Goal: Browse casually: Explore the website without a specific task or goal

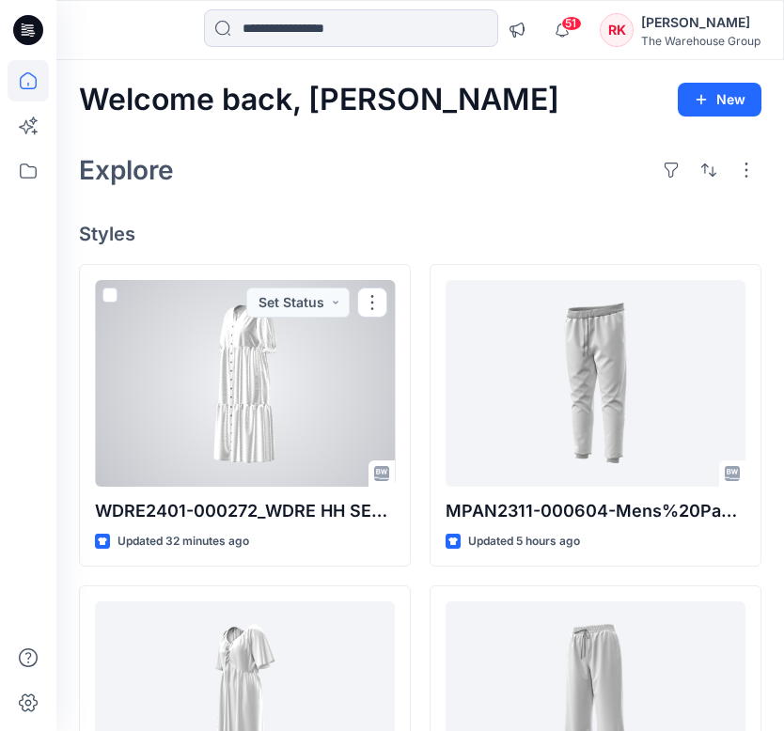
click at [221, 366] on div at bounding box center [245, 383] width 300 height 207
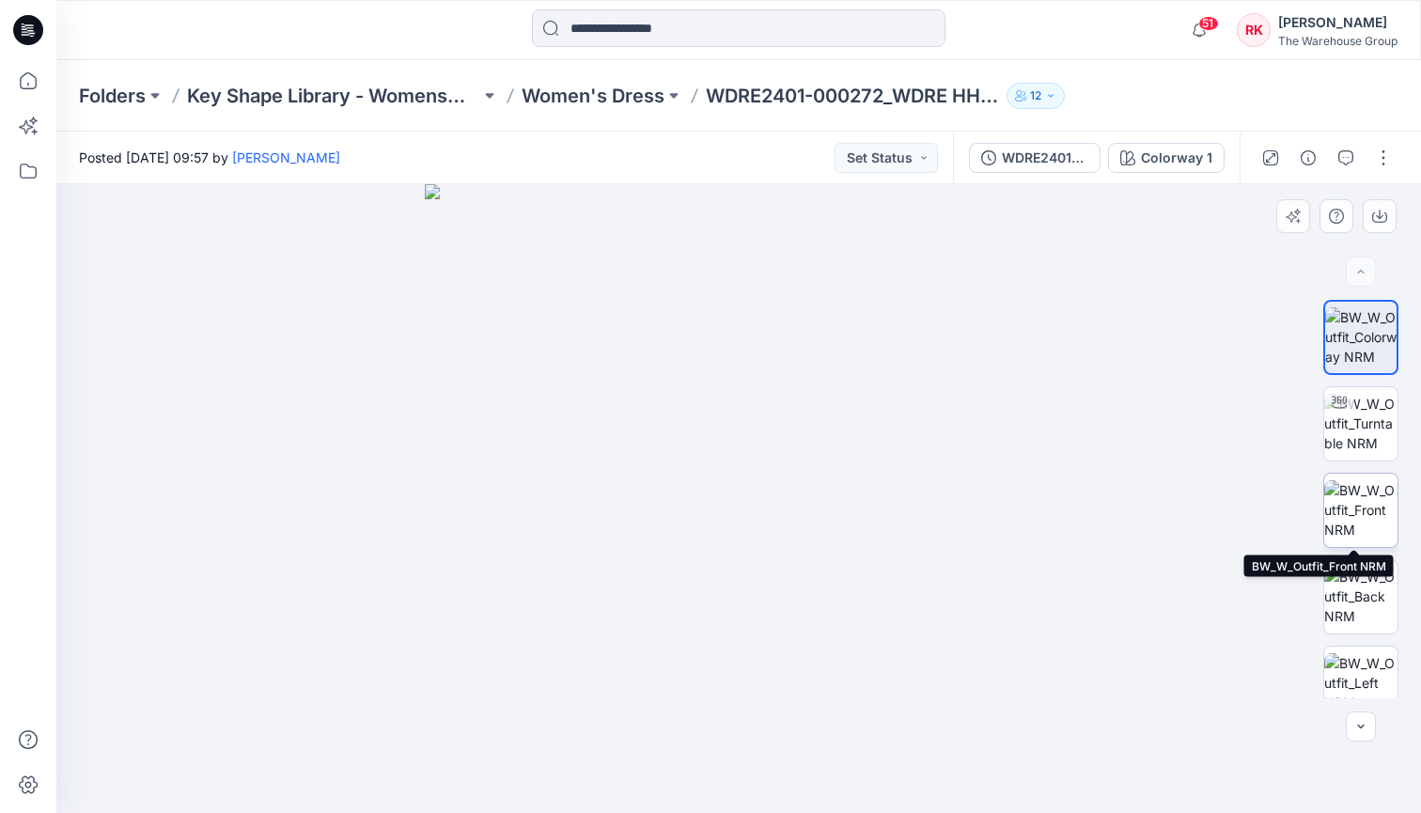
click at [783, 503] on img at bounding box center [1360, 509] width 73 height 59
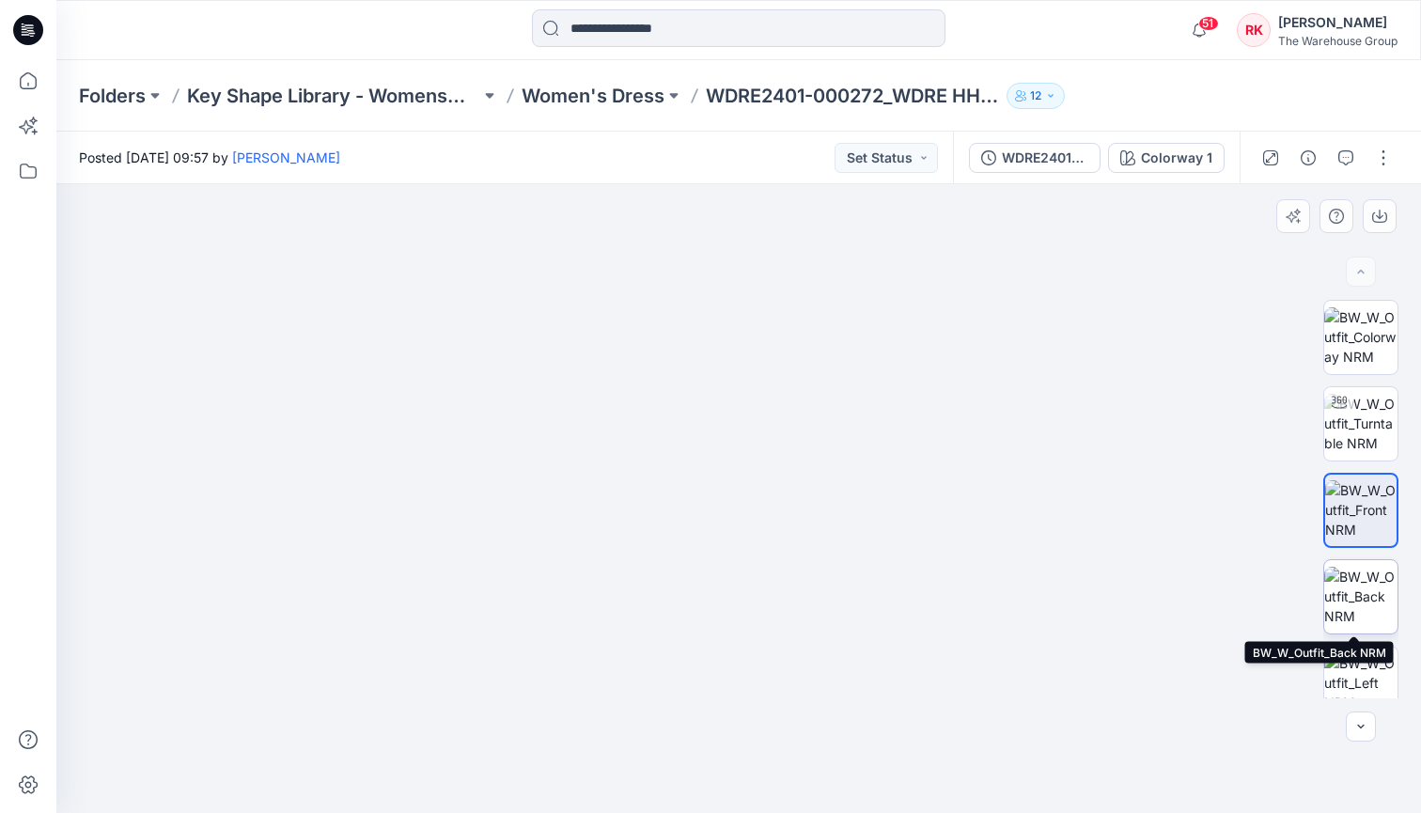
click at [783, 586] on img at bounding box center [1360, 596] width 73 height 59
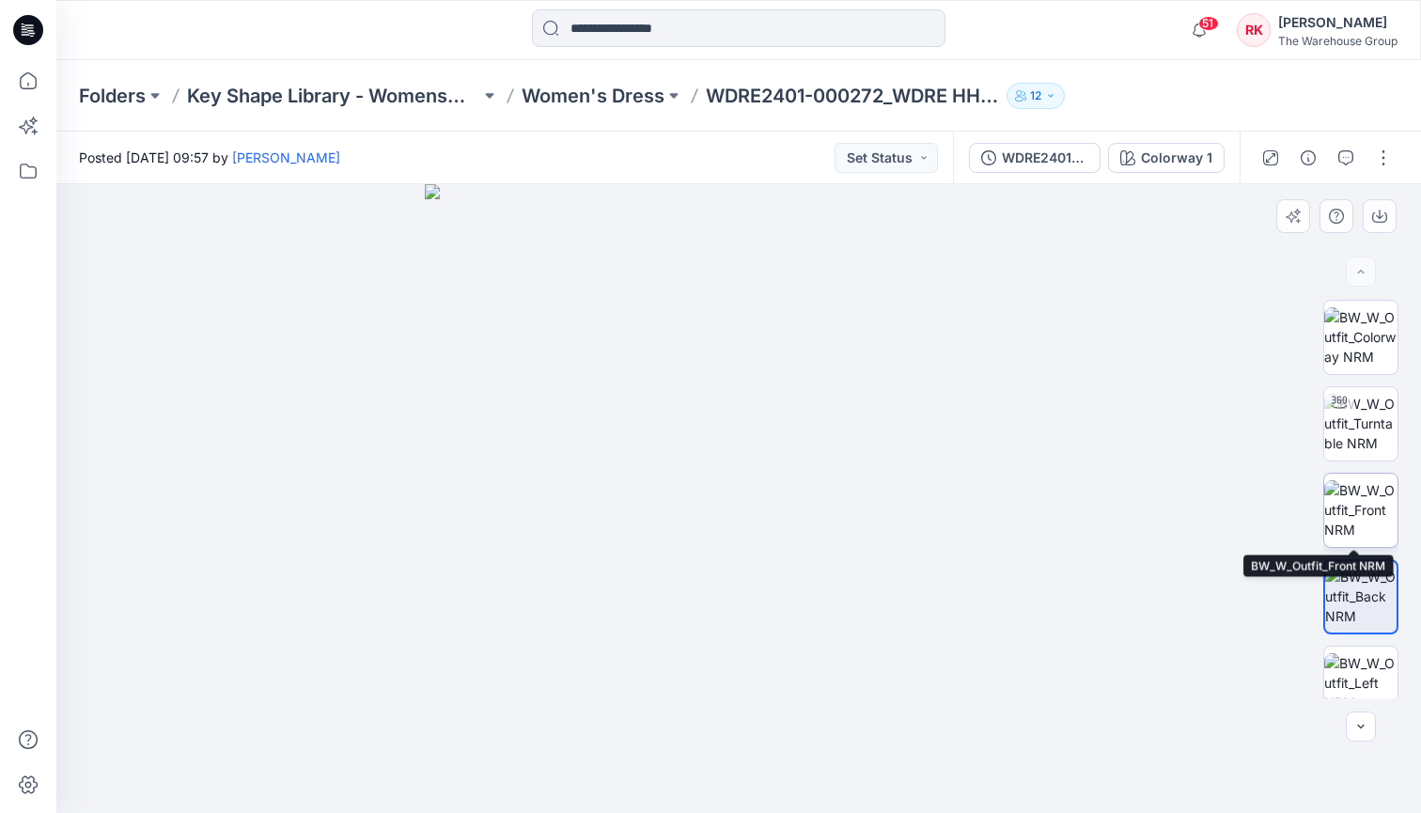
click at [783, 519] on img at bounding box center [1360, 509] width 73 height 59
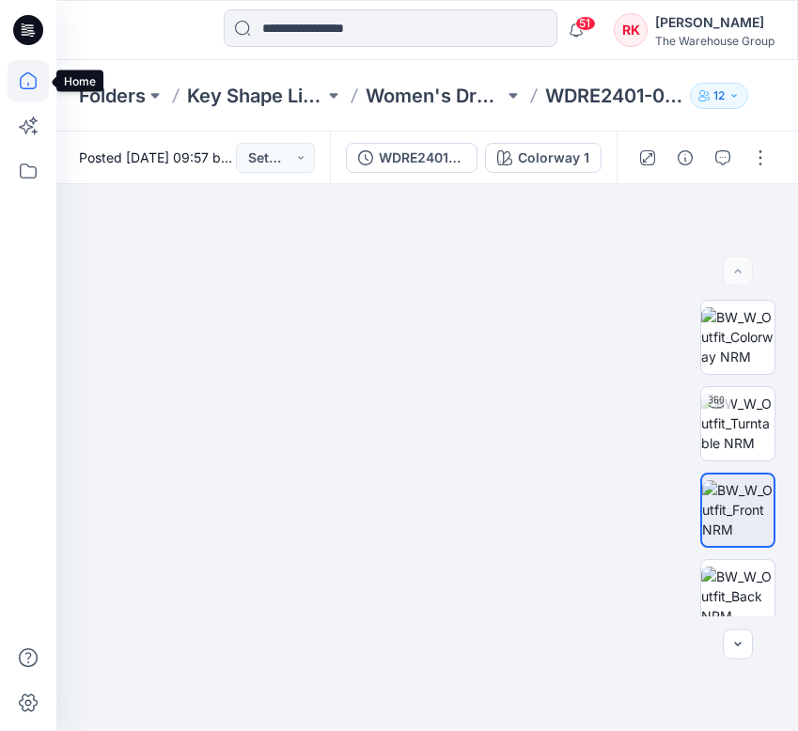
click at [31, 85] on icon at bounding box center [28, 80] width 41 height 41
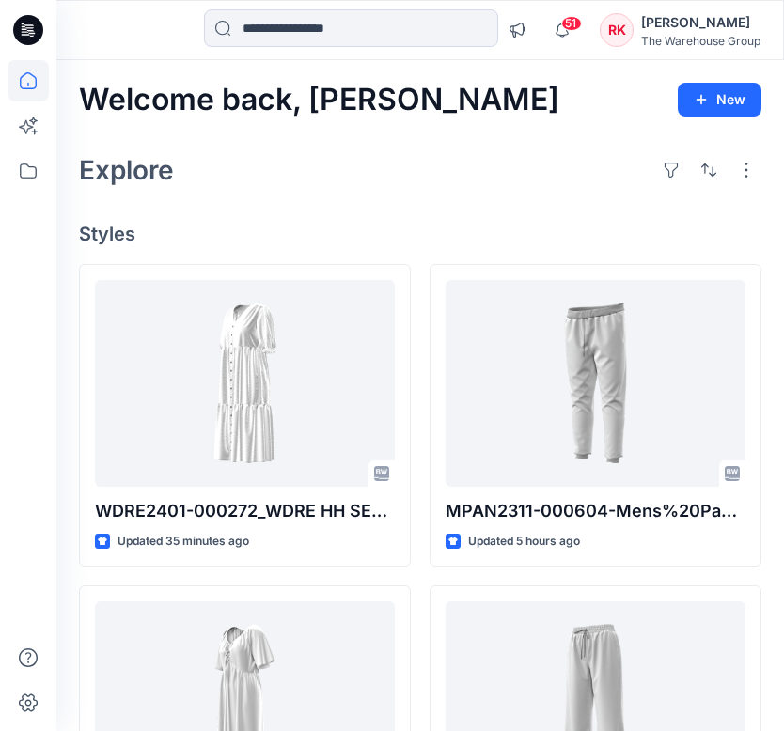
click at [310, 188] on div "Explore" at bounding box center [420, 170] width 682 height 45
click at [334, 168] on div "Explore" at bounding box center [420, 170] width 682 height 45
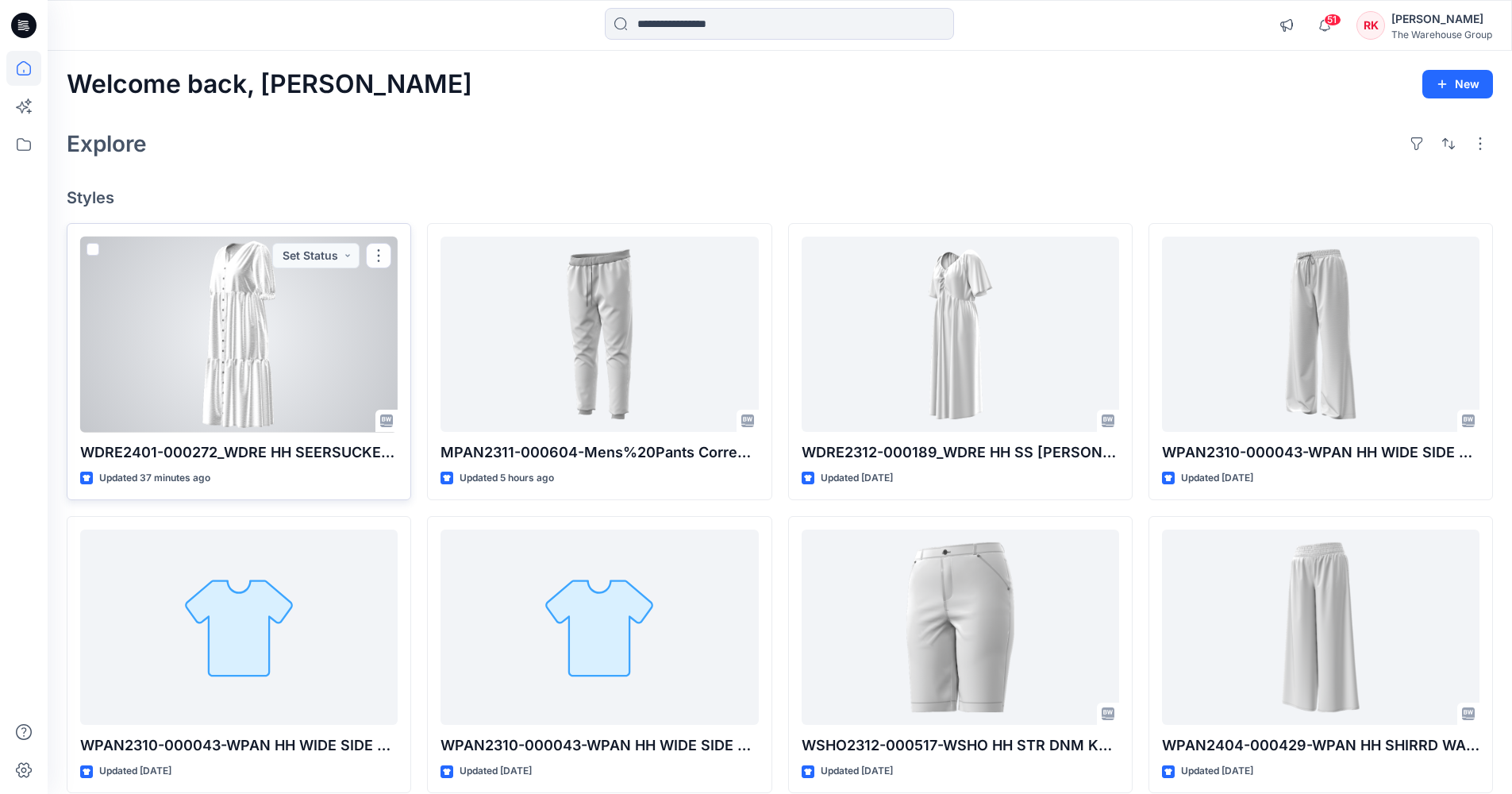
click at [207, 334] on div at bounding box center [239, 334] width 318 height 196
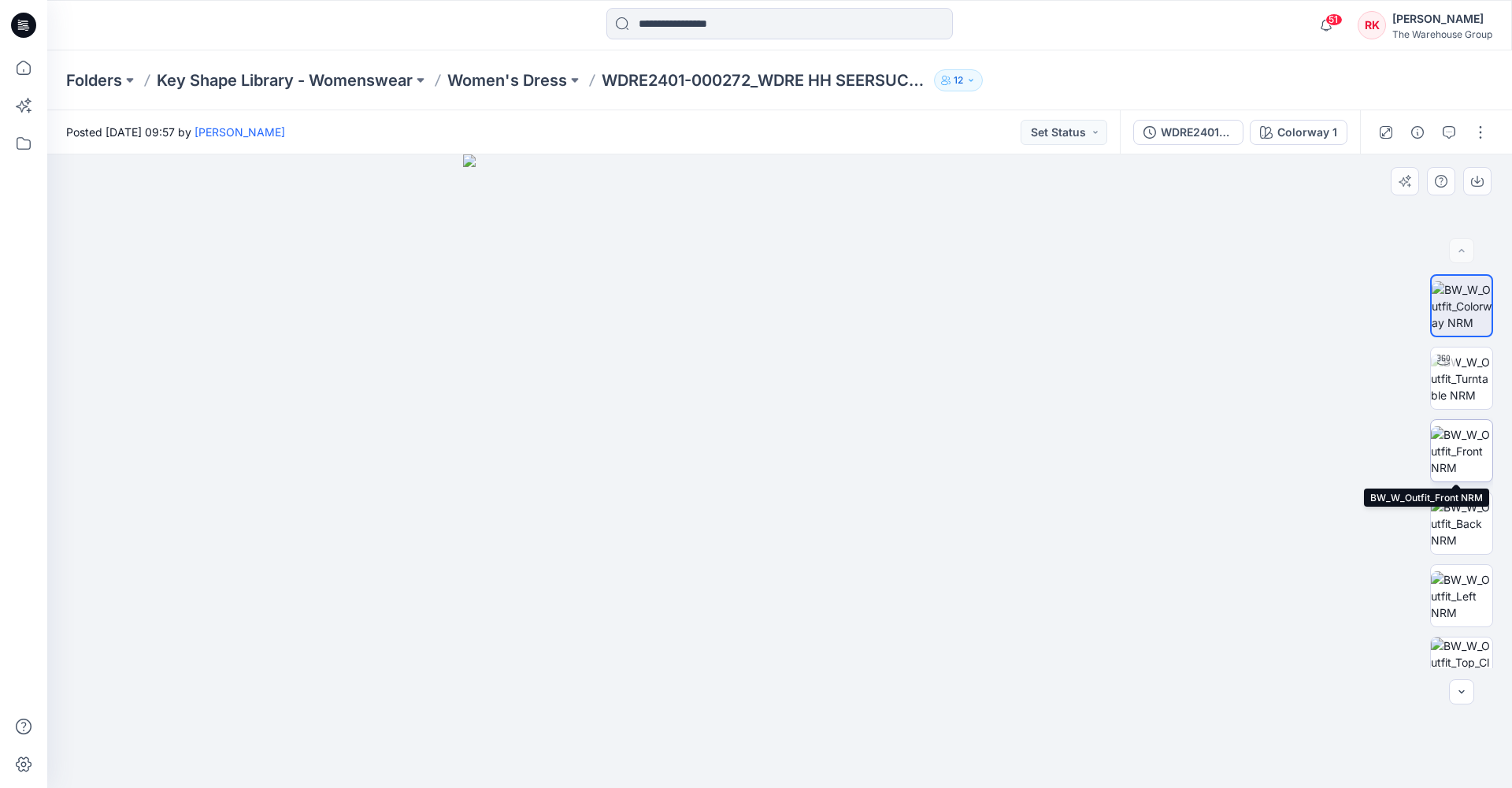
click at [656, 443] on img at bounding box center [1462, 450] width 61 height 49
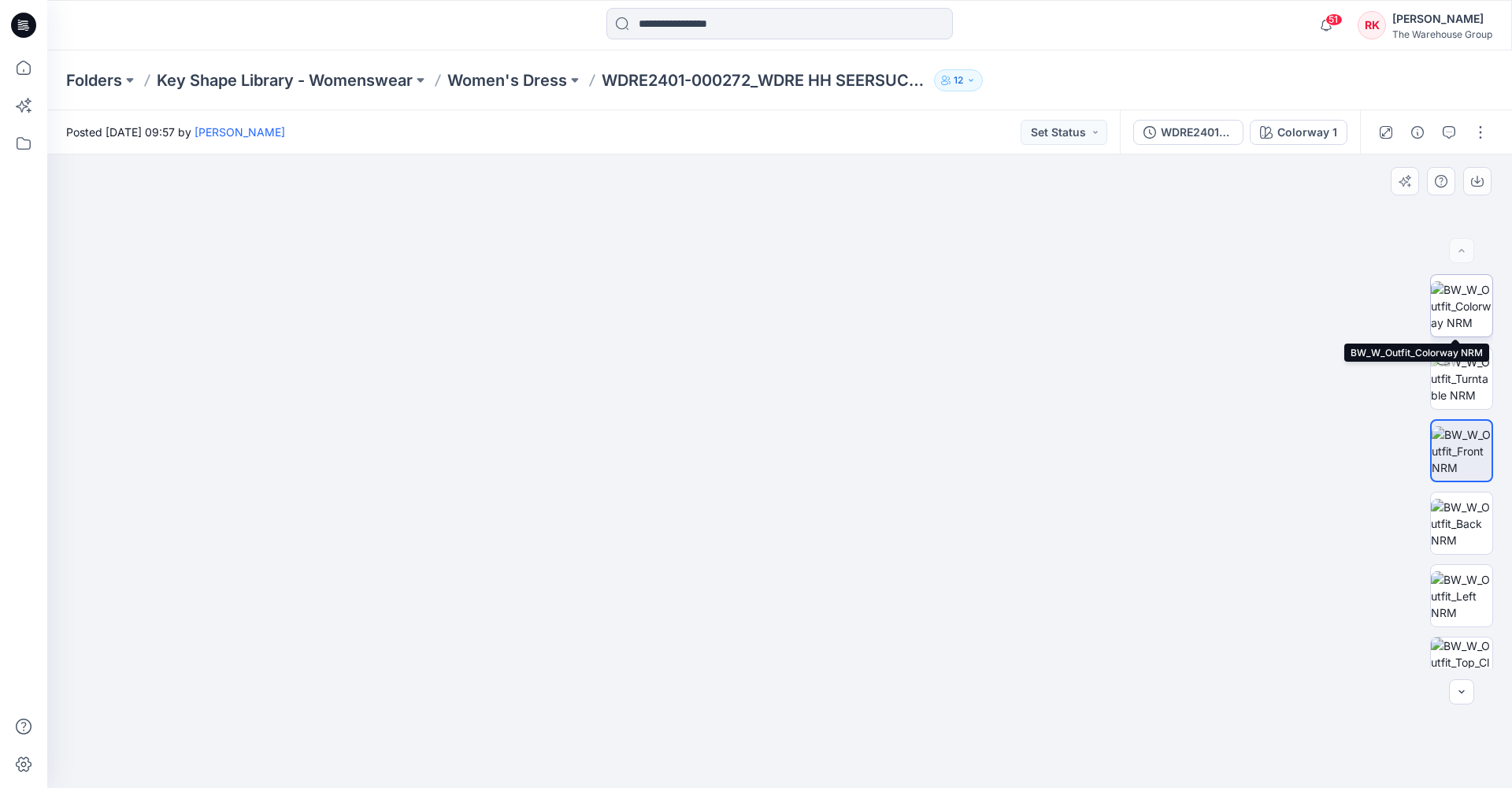
click at [656, 308] on img at bounding box center [1462, 305] width 61 height 49
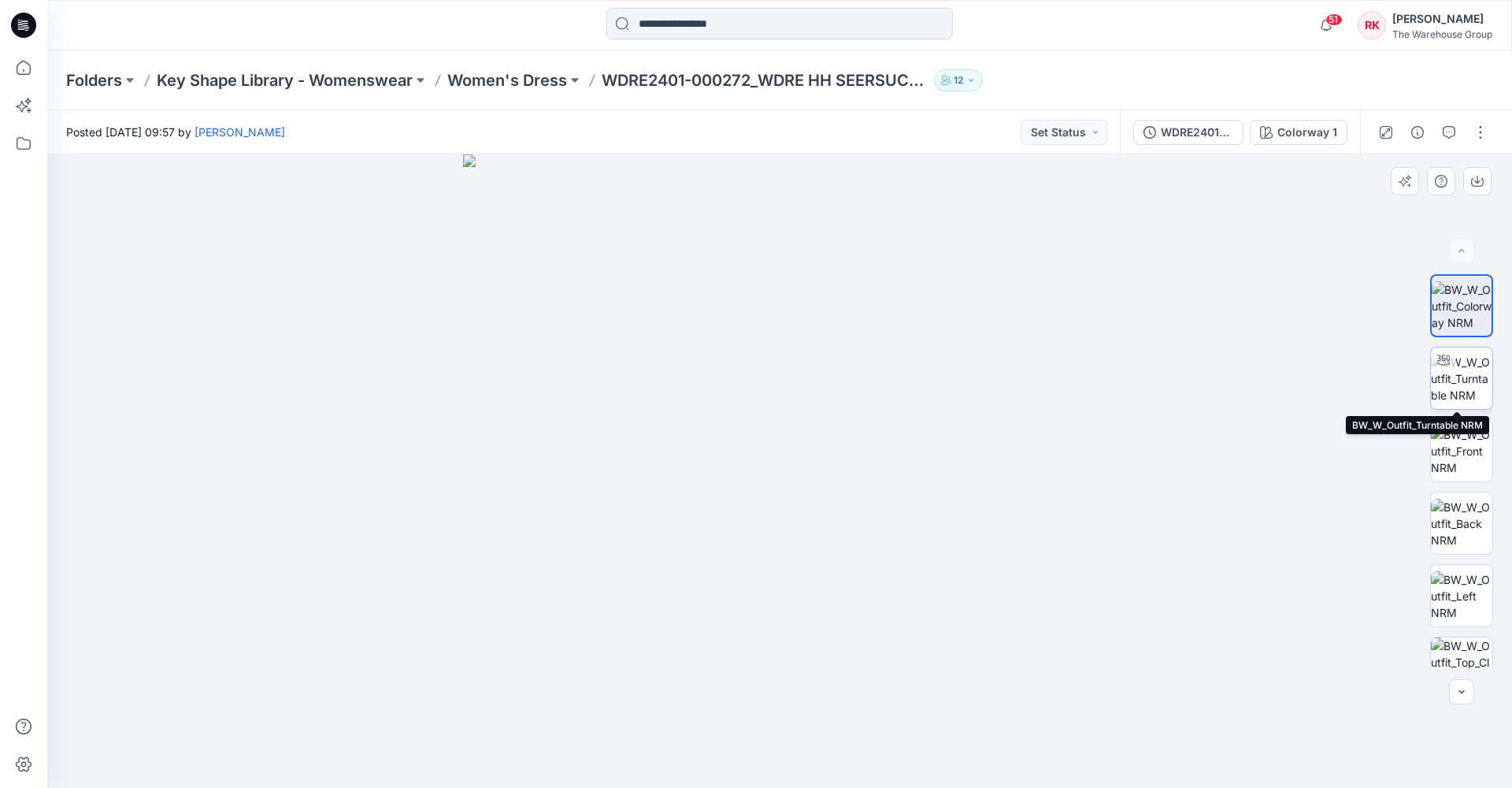
click at [656, 388] on img at bounding box center [1462, 378] width 61 height 49
